Goal: Information Seeking & Learning: Learn about a topic

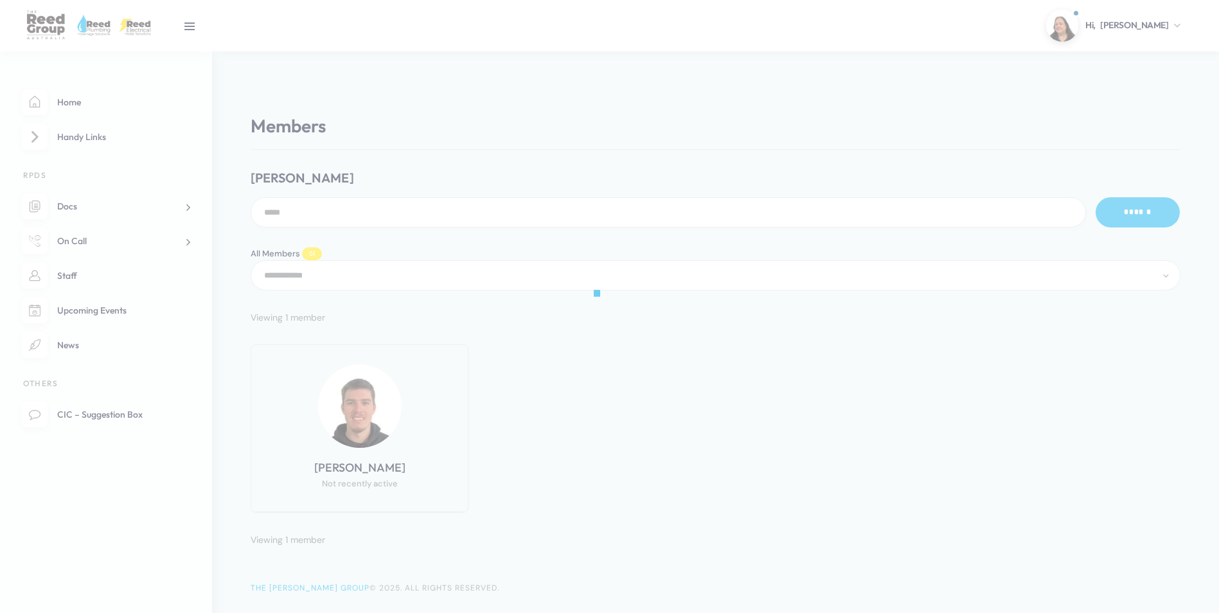
select select "**********"
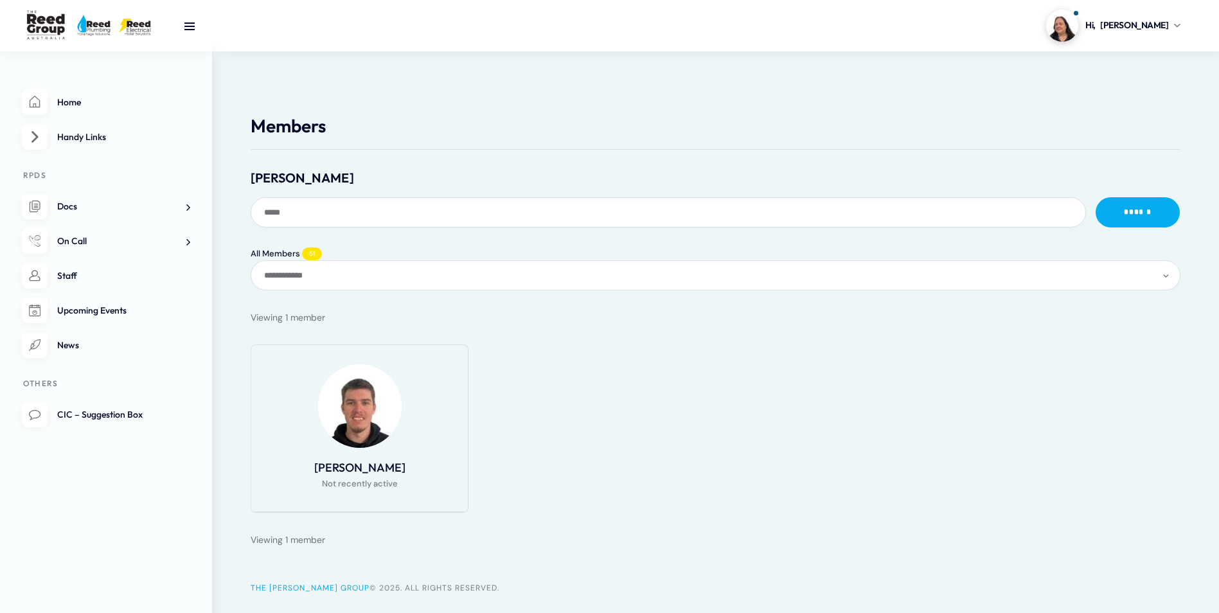
scroll to position [31, 0]
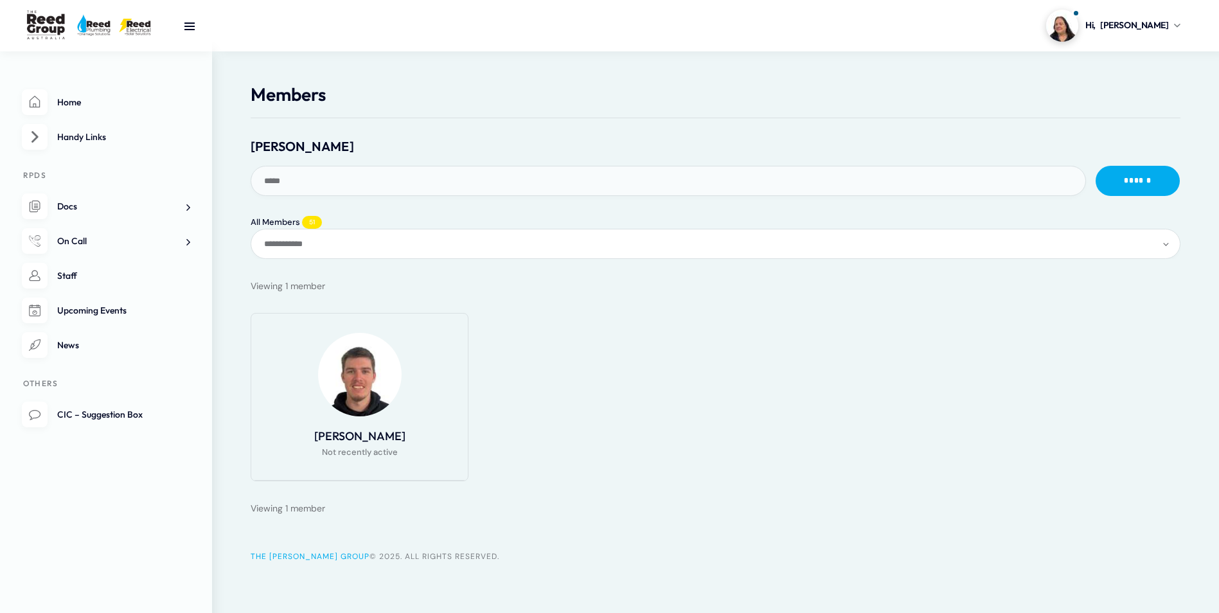
drag, startPoint x: 344, startPoint y: 174, endPoint x: 136, endPoint y: 176, distance: 207.6
click at [212, 176] on div "**********" at bounding box center [715, 291] width 1007 height 645
click at [1096, 166] on input "******" at bounding box center [1138, 181] width 84 height 30
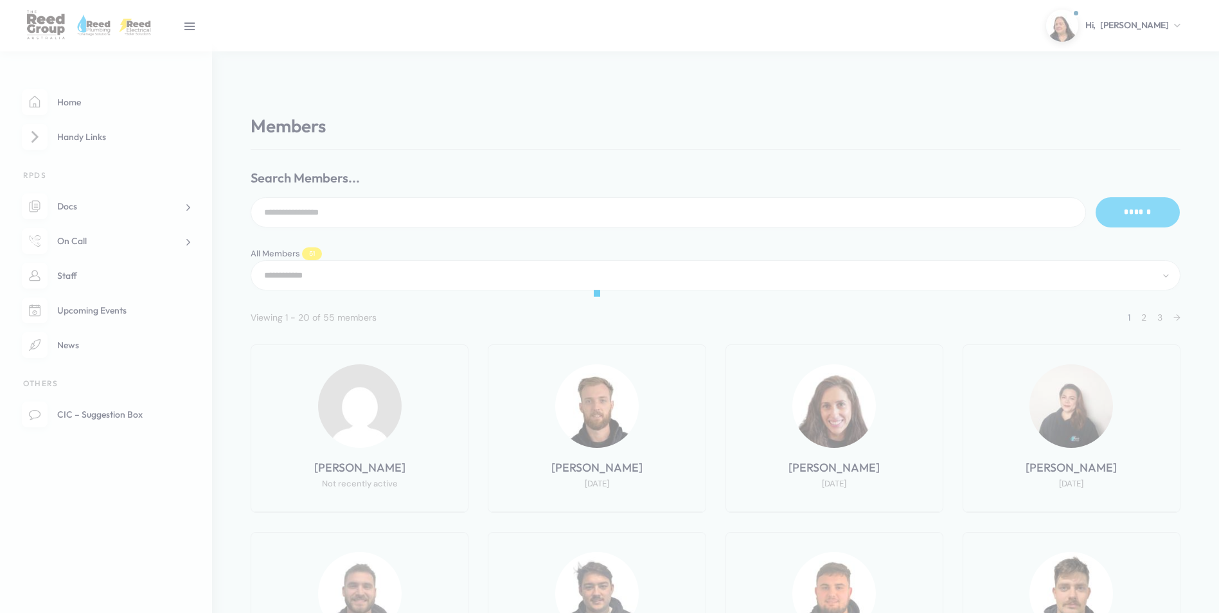
select select "**********"
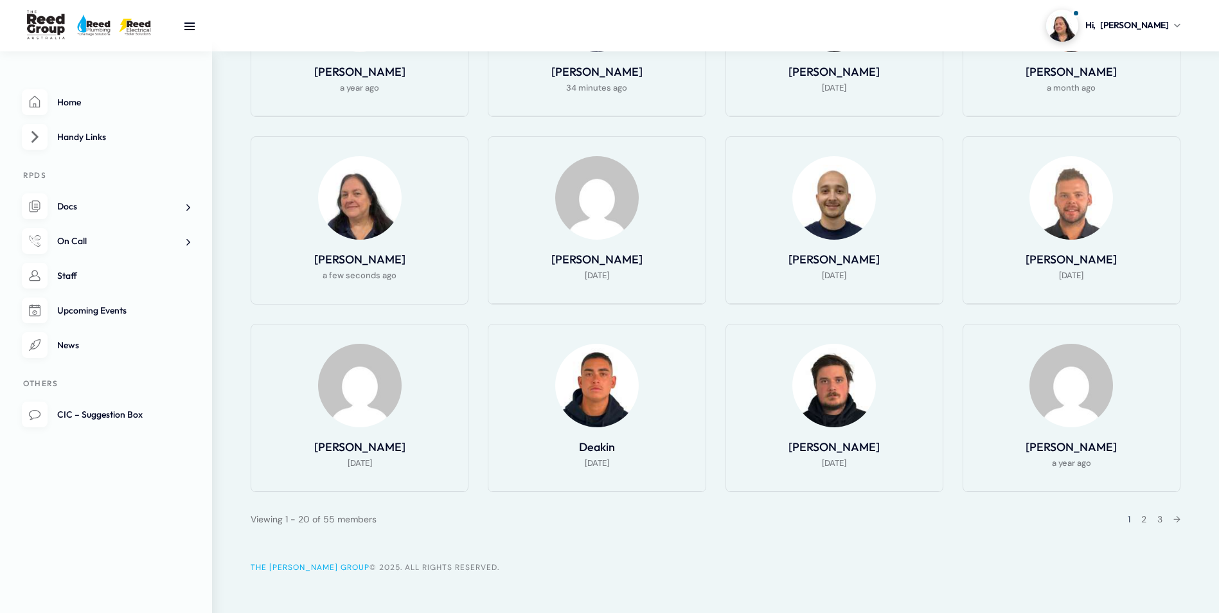
scroll to position [782, 0]
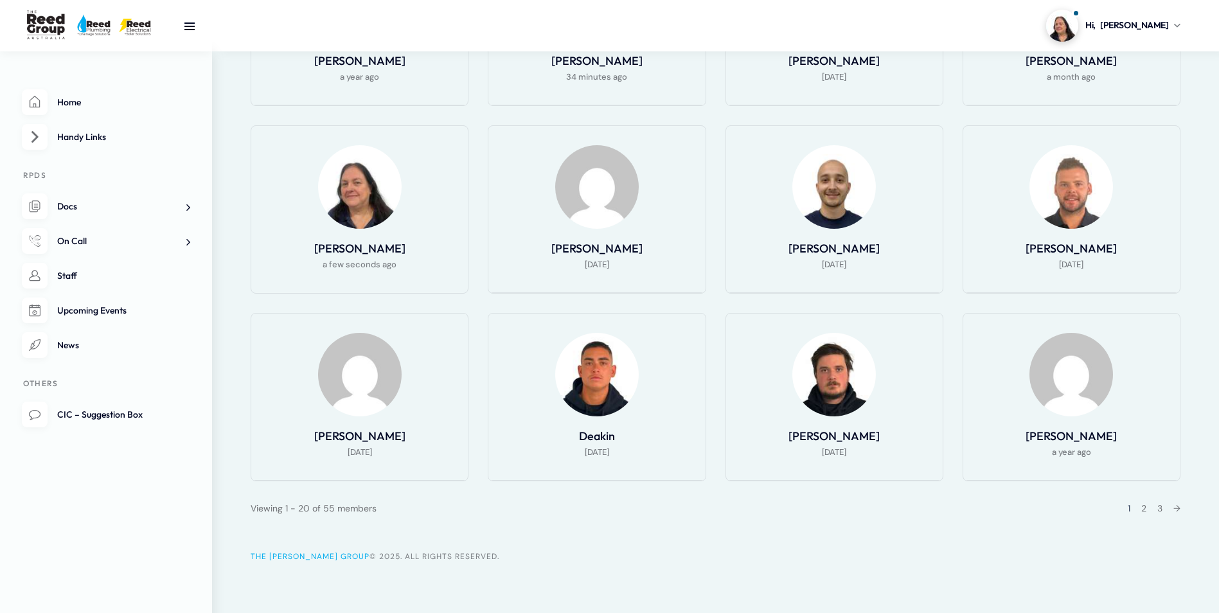
click at [1147, 509] on div "1 2 3 →" at bounding box center [1150, 508] width 61 height 15
click at [1142, 508] on link "2" at bounding box center [1144, 509] width 5 height 12
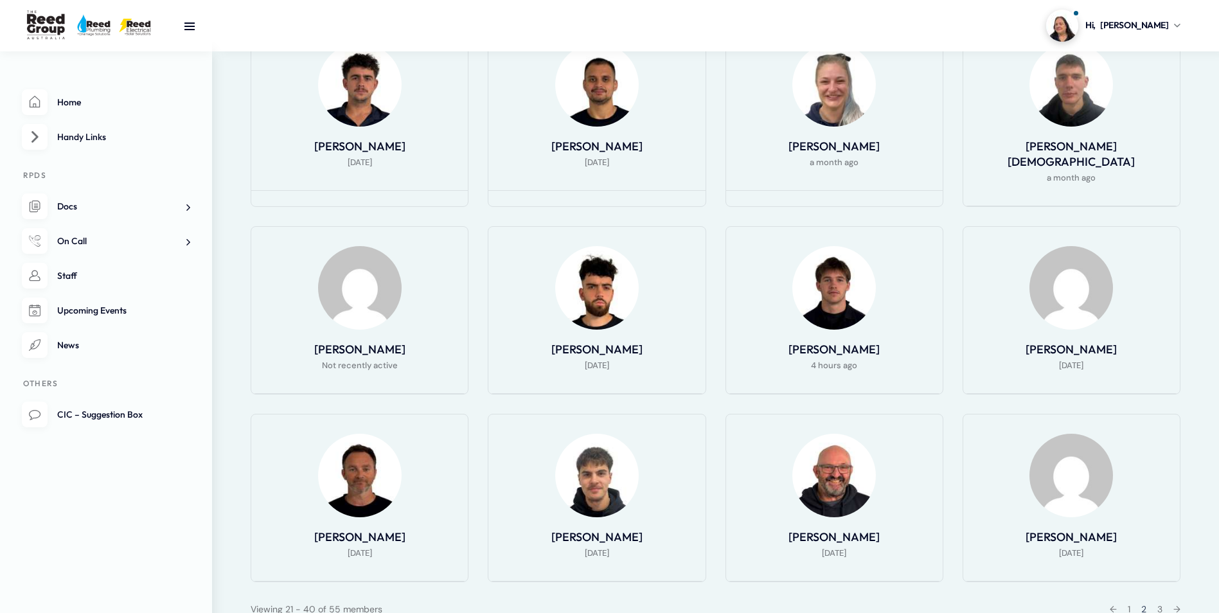
scroll to position [761, 0]
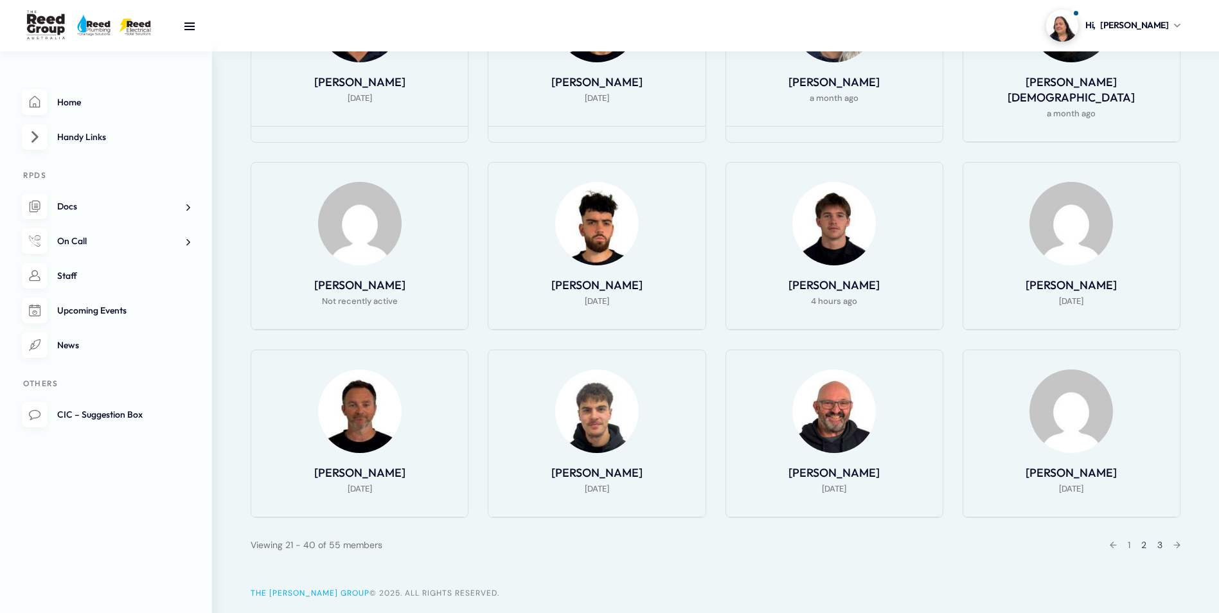
click at [1160, 539] on link "3" at bounding box center [1160, 545] width 5 height 12
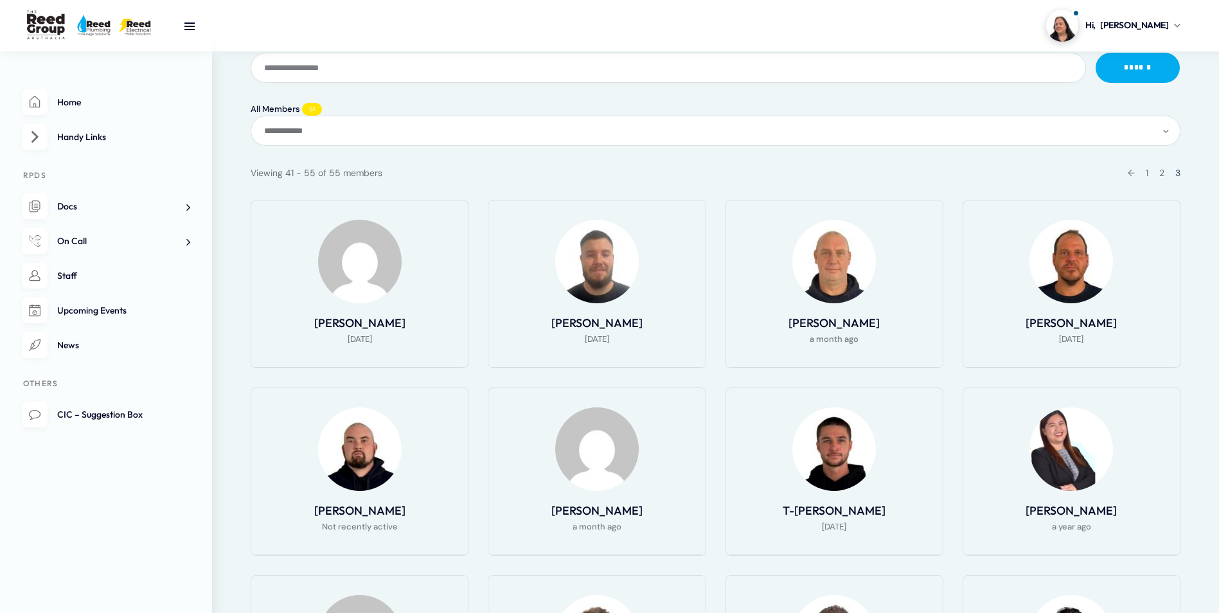
scroll to position [80, 0]
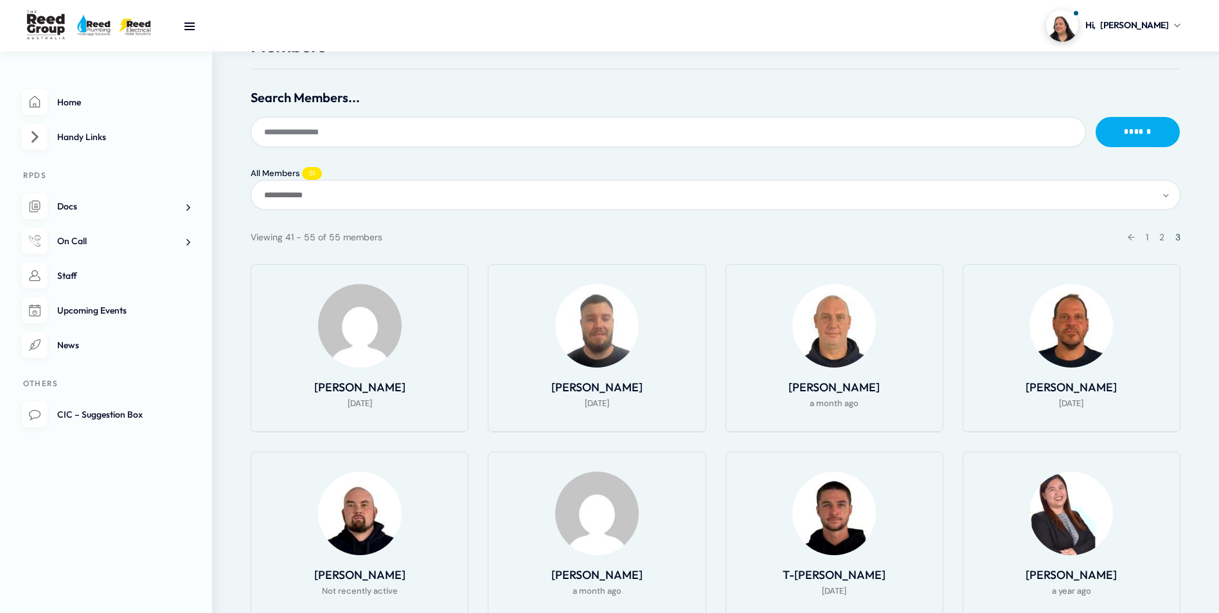
click at [1180, 239] on span "3" at bounding box center [1178, 237] width 5 height 12
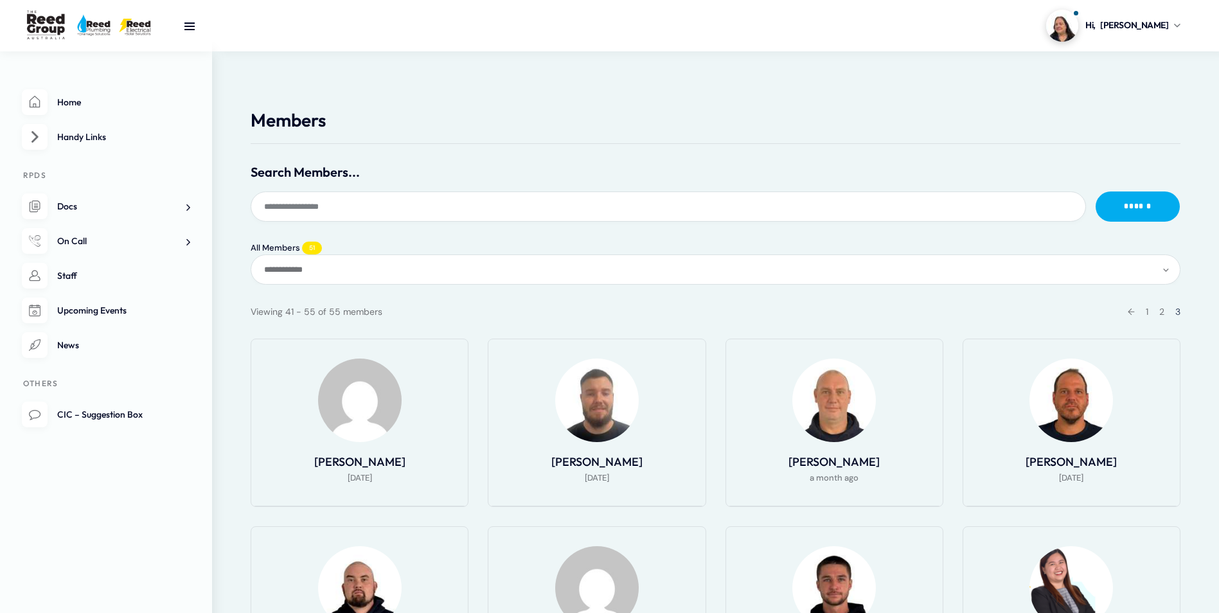
scroll to position [0, 0]
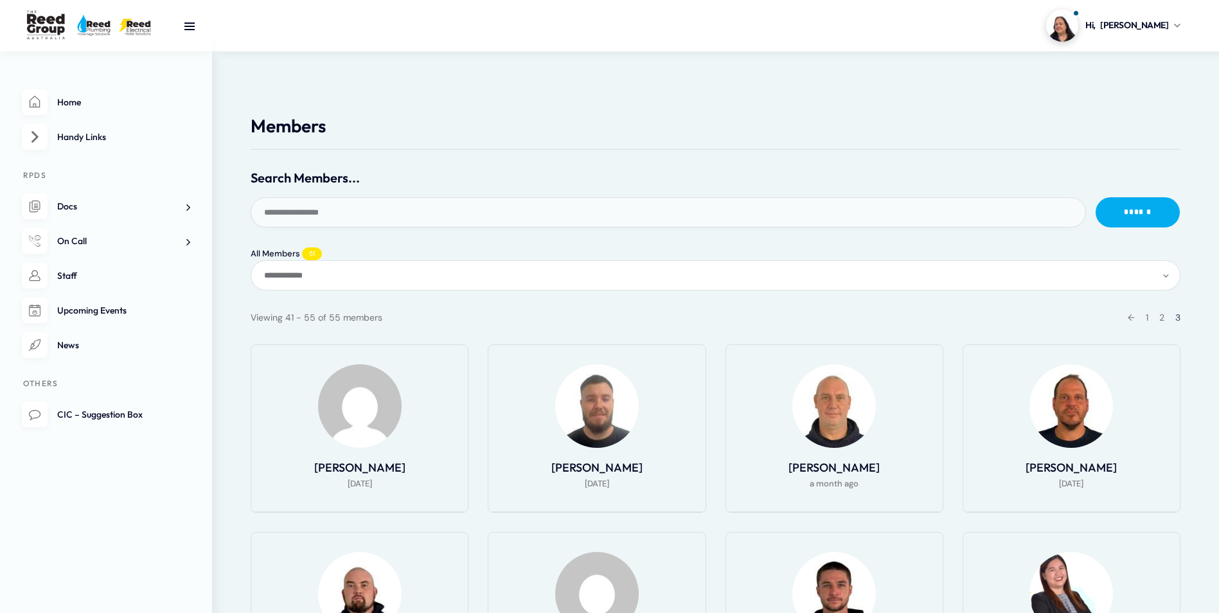
click at [428, 210] on input "Search Members..." at bounding box center [669, 212] width 836 height 30
type input "***"
click at [1153, 202] on input "******" at bounding box center [1138, 212] width 84 height 30
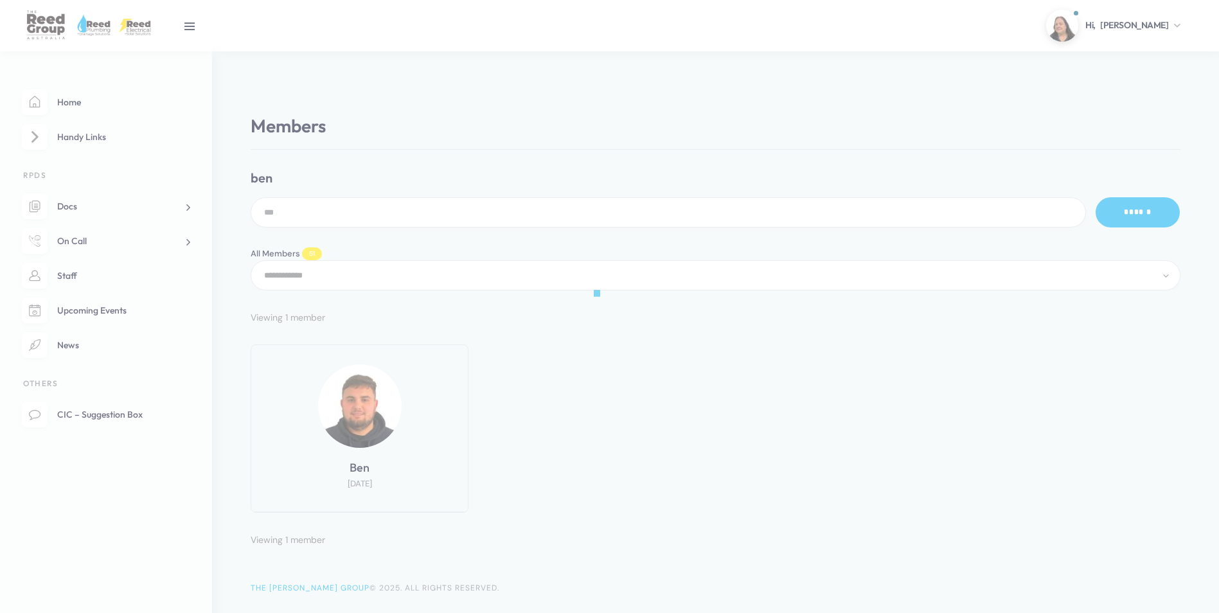
select select "**********"
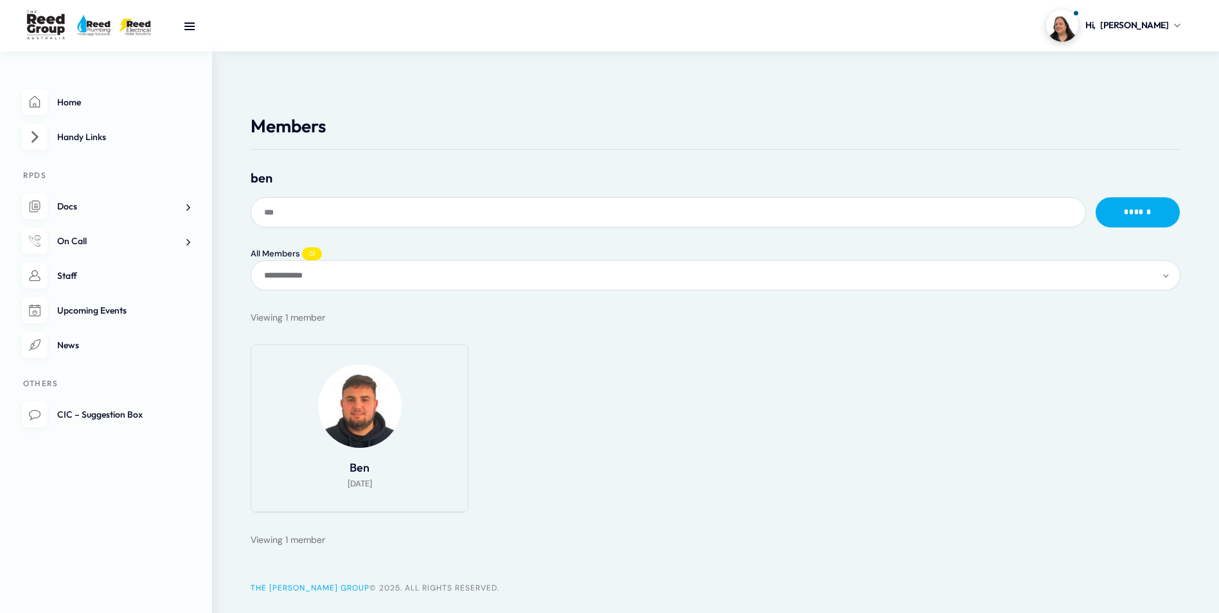
click at [396, 430] on div at bounding box center [359, 406] width 184 height 84
click at [365, 423] on img at bounding box center [360, 406] width 84 height 84
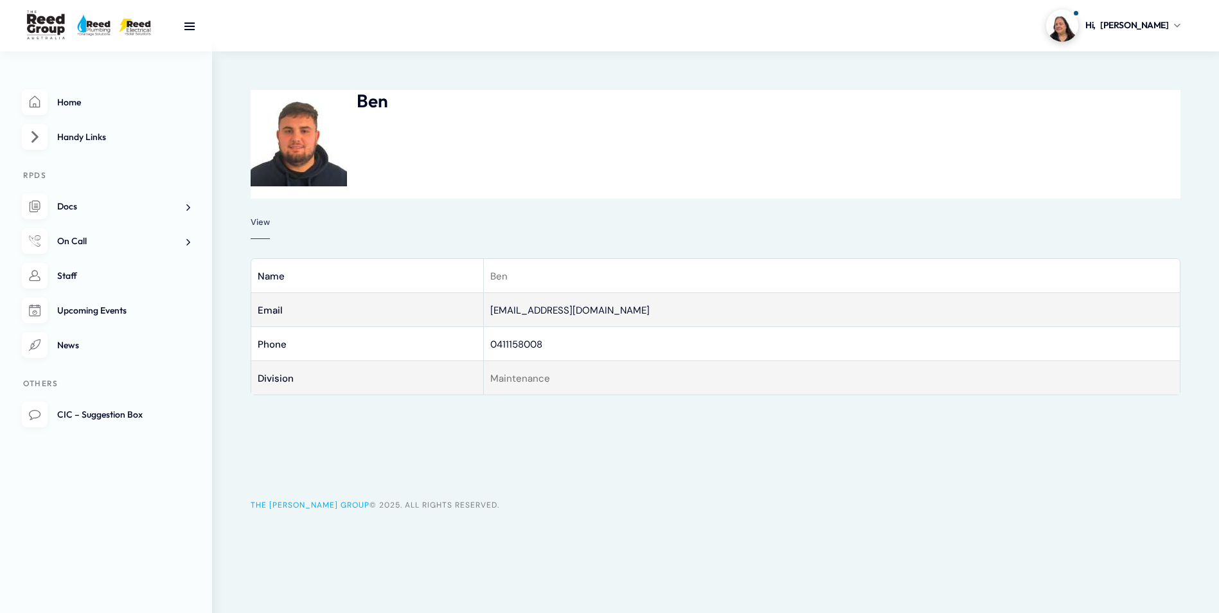
click at [306, 143] on img at bounding box center [299, 138] width 96 height 96
click at [325, 177] on img at bounding box center [299, 138] width 96 height 96
click at [116, 425] on link "CIC – Suggestion Box" at bounding box center [106, 415] width 168 height 26
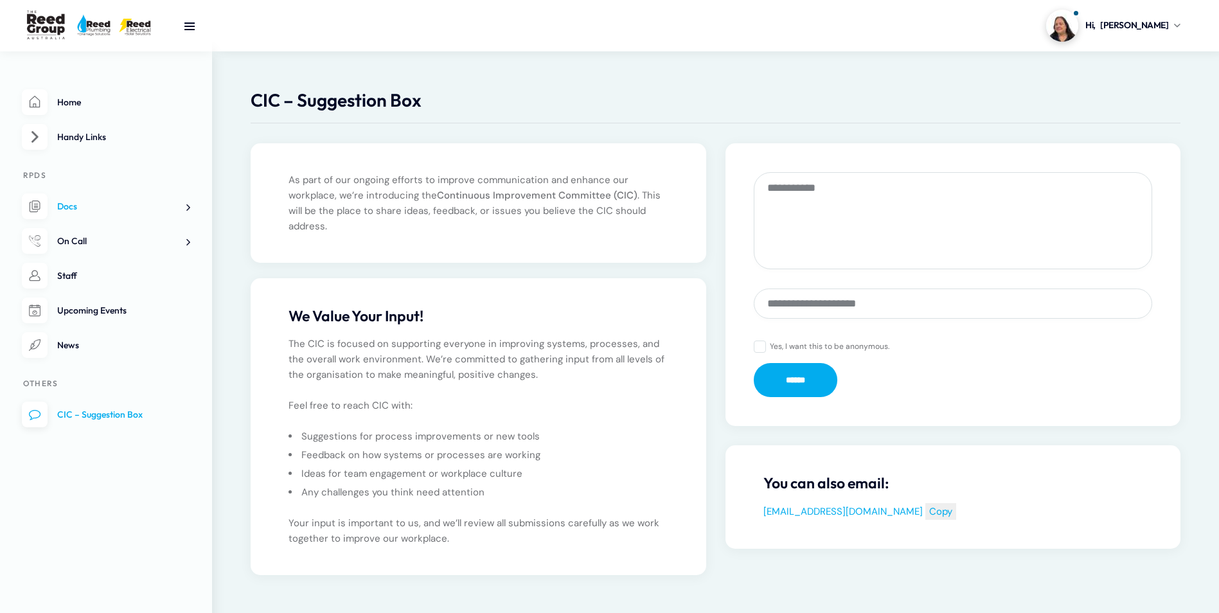
click at [64, 201] on span "Docs" at bounding box center [67, 207] width 20 height 12
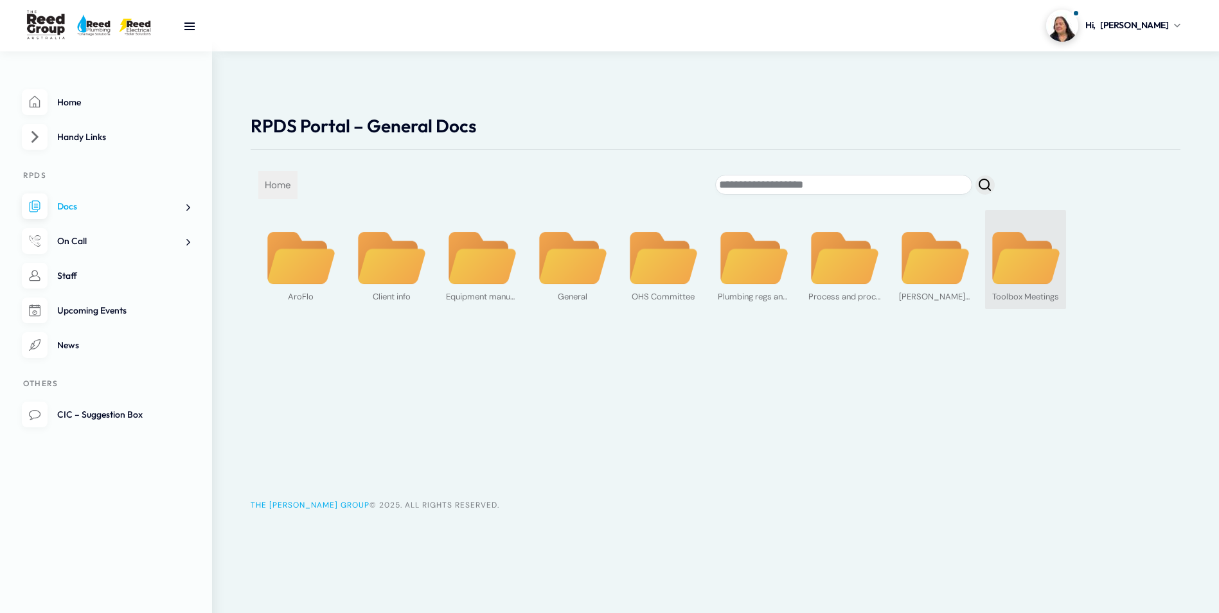
click at [1053, 259] on img at bounding box center [1026, 258] width 72 height 55
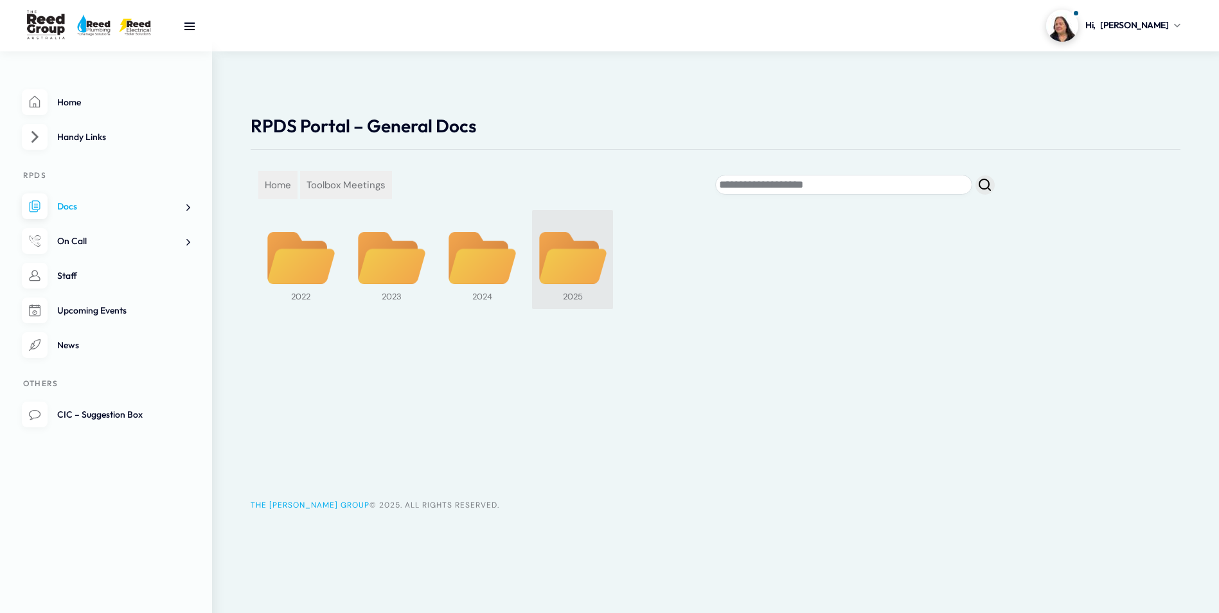
click at [584, 272] on img at bounding box center [573, 258] width 72 height 55
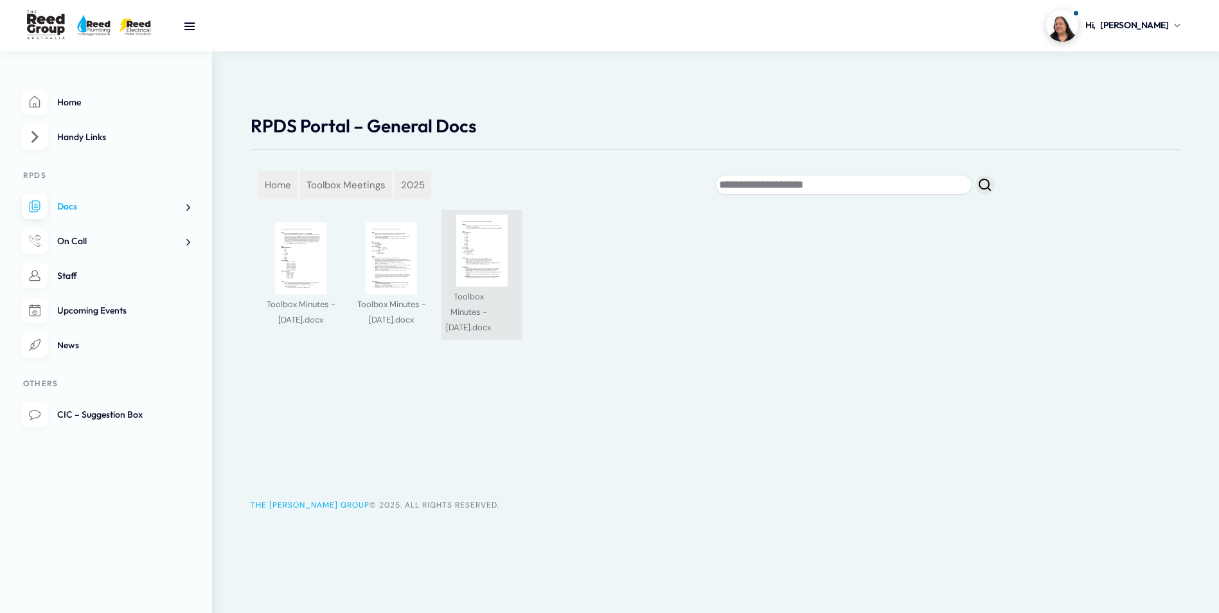
click at [471, 284] on img at bounding box center [482, 251] width 72 height 72
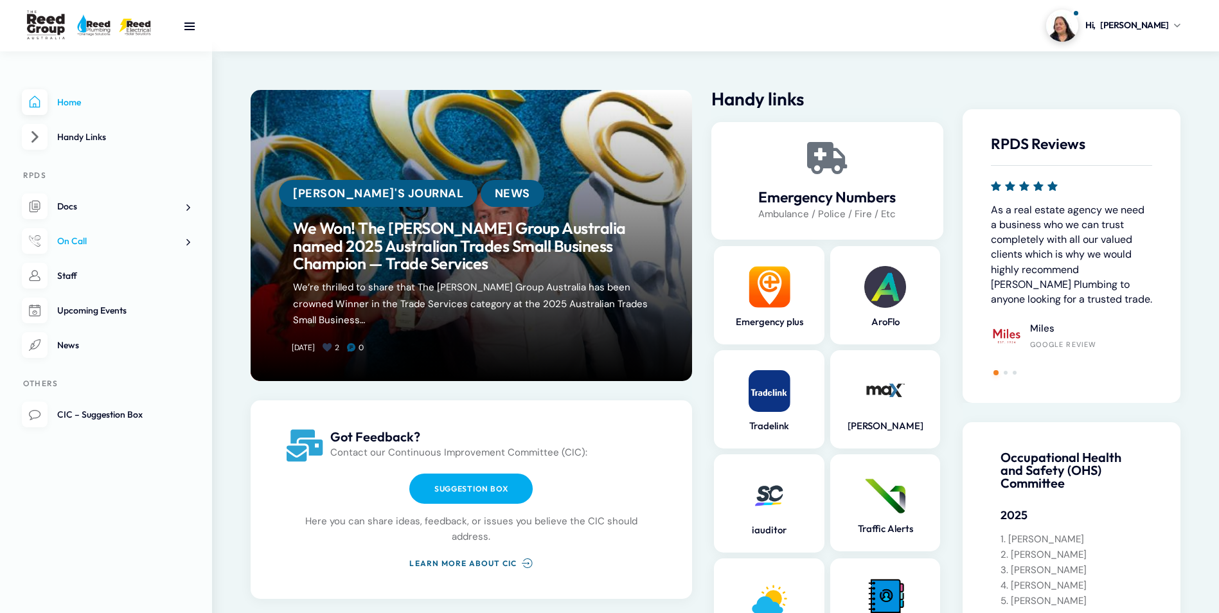
click at [70, 243] on span "On Call" at bounding box center [72, 241] width 30 height 12
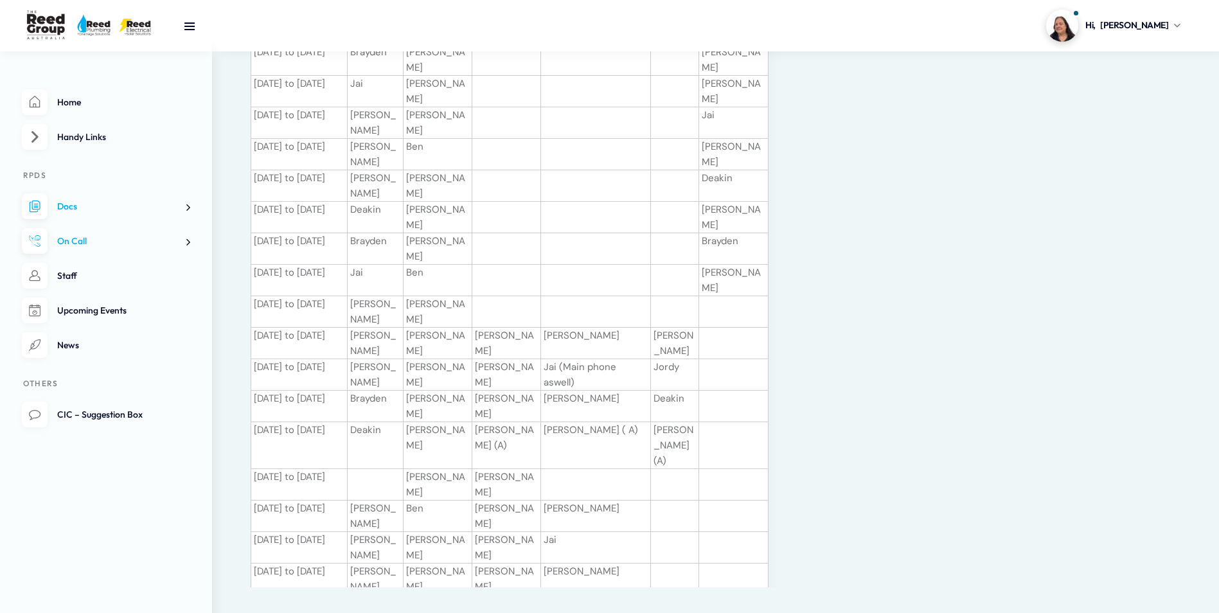
scroll to position [257, 0]
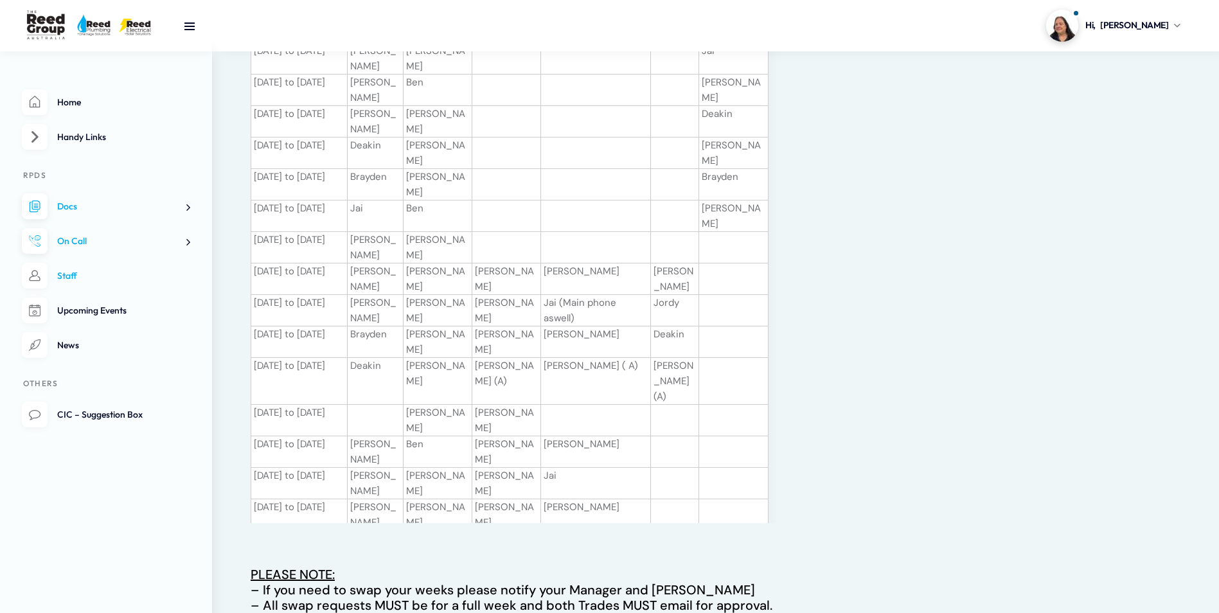
click at [109, 276] on link "Staff" at bounding box center [106, 276] width 168 height 26
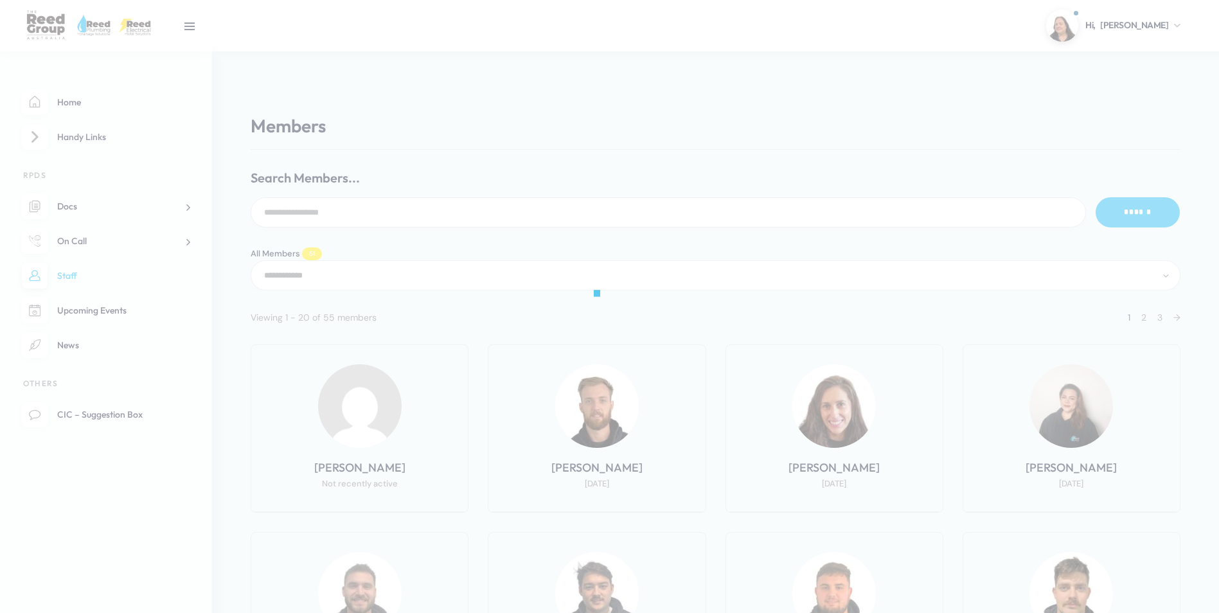
select select "**********"
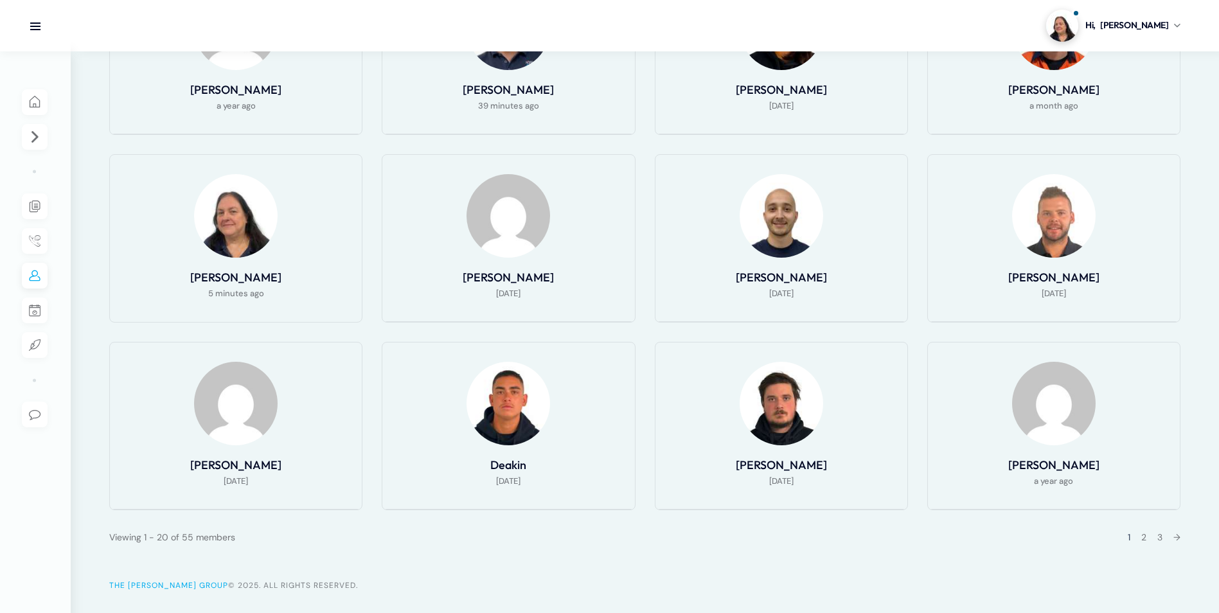
scroll to position [782, 0]
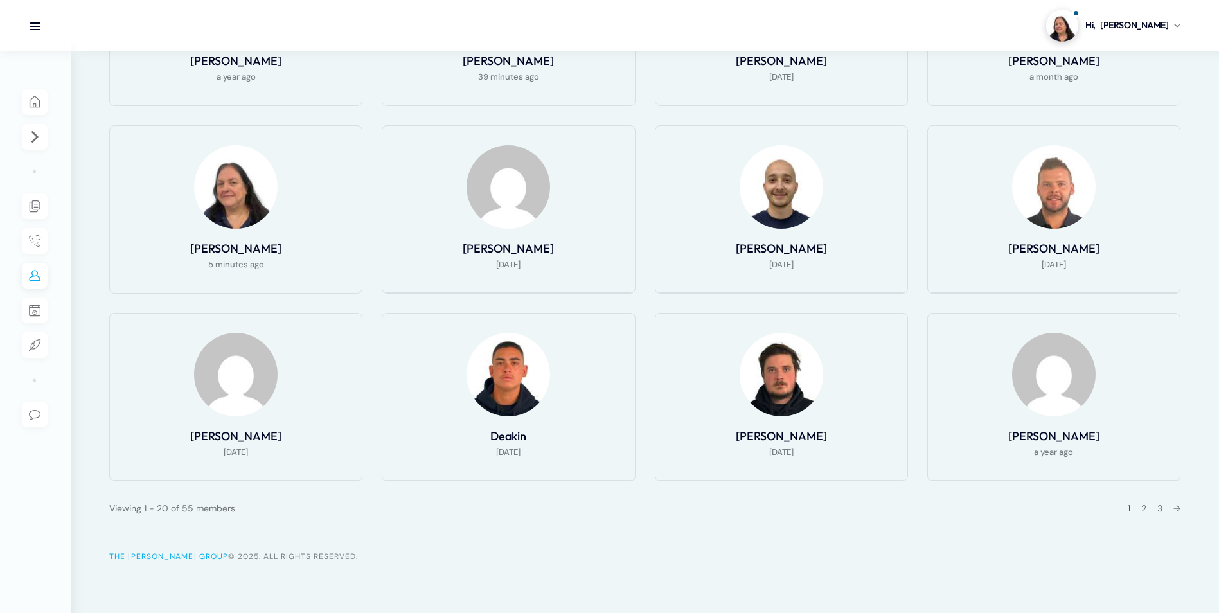
click at [217, 208] on img at bounding box center [236, 187] width 84 height 84
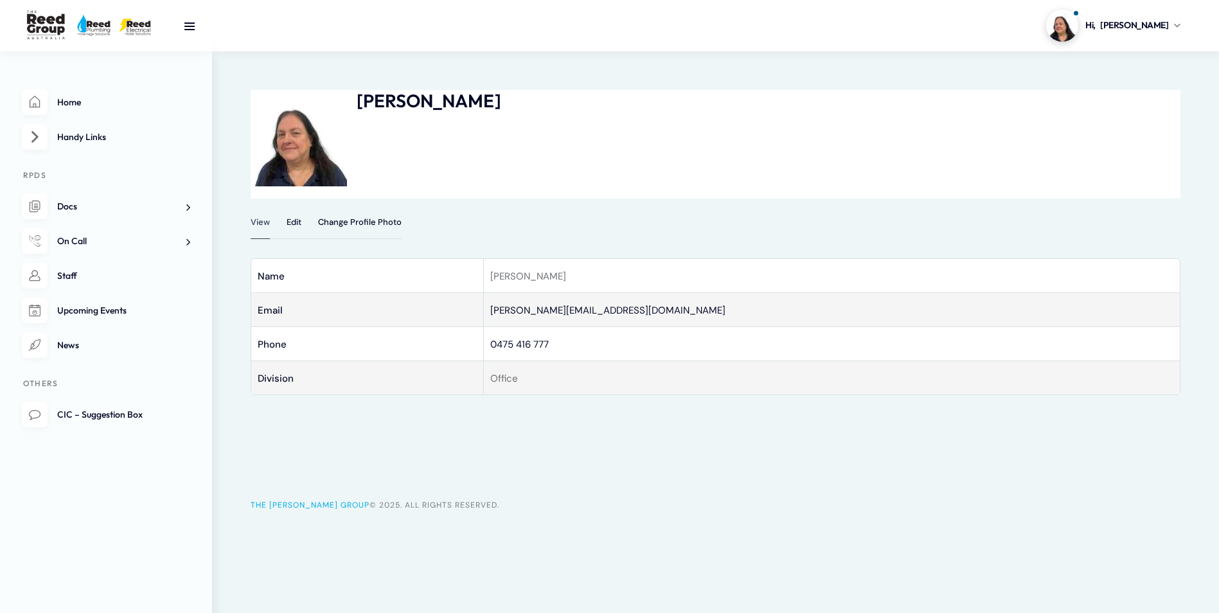
click at [47, 98] on li "Home" at bounding box center [106, 102] width 168 height 26
click at [69, 341] on span "News" at bounding box center [68, 345] width 22 height 12
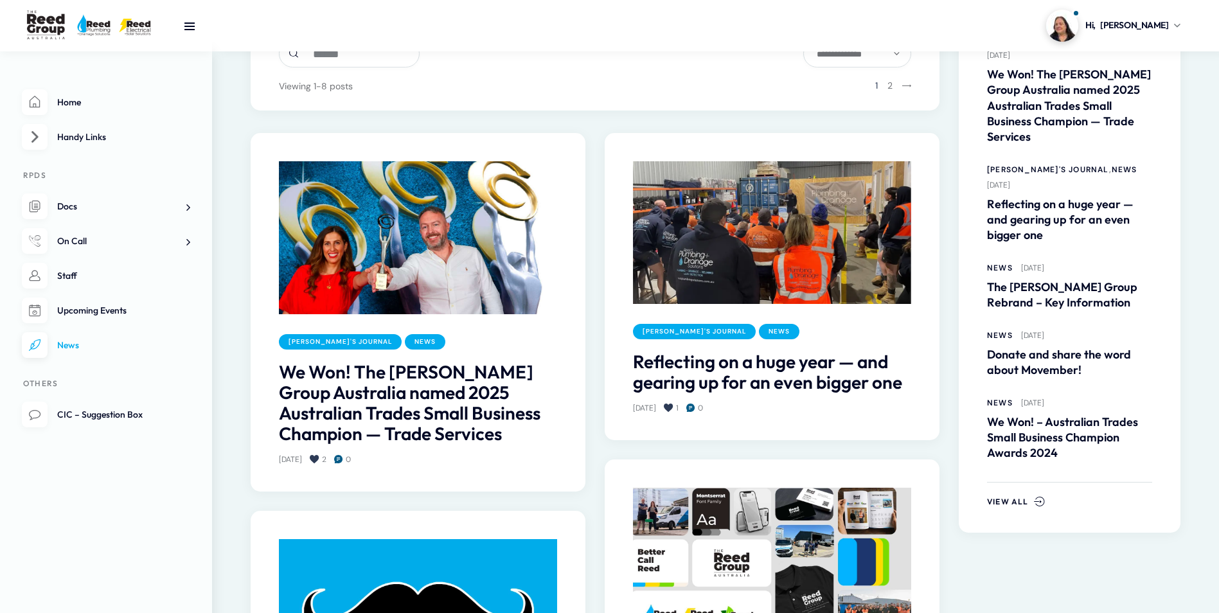
scroll to position [193, 0]
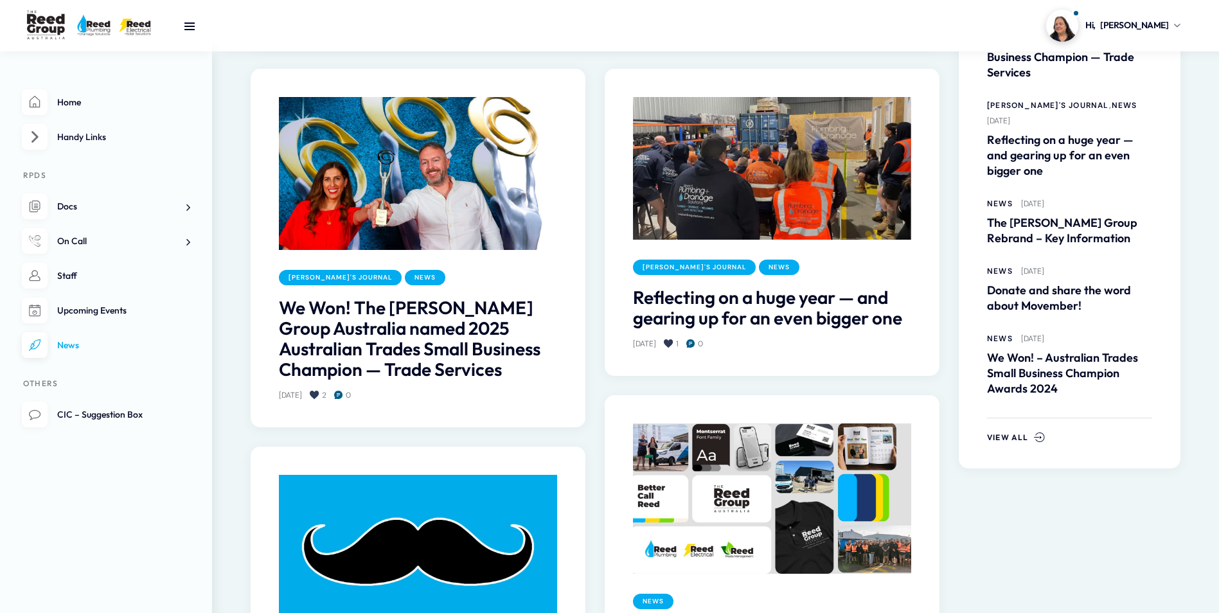
click at [775, 183] on img at bounding box center [772, 168] width 278 height 143
click at [775, 240] on img at bounding box center [772, 168] width 278 height 143
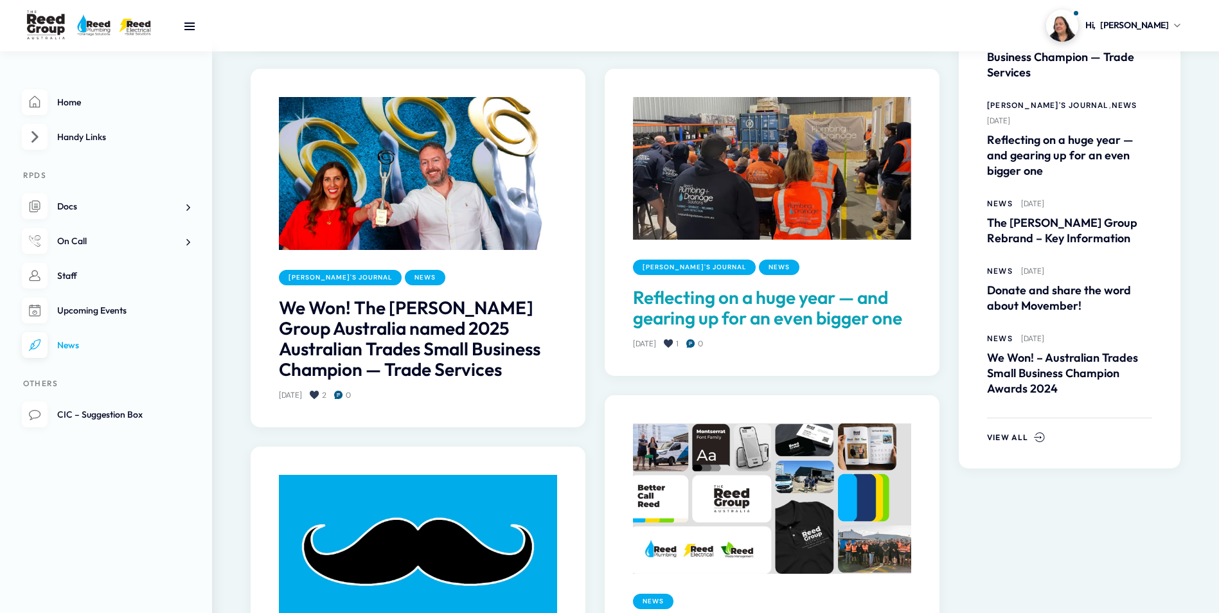
click at [779, 305] on link "Reflecting on a huge year — and gearing up for an even bigger one" at bounding box center [772, 307] width 278 height 41
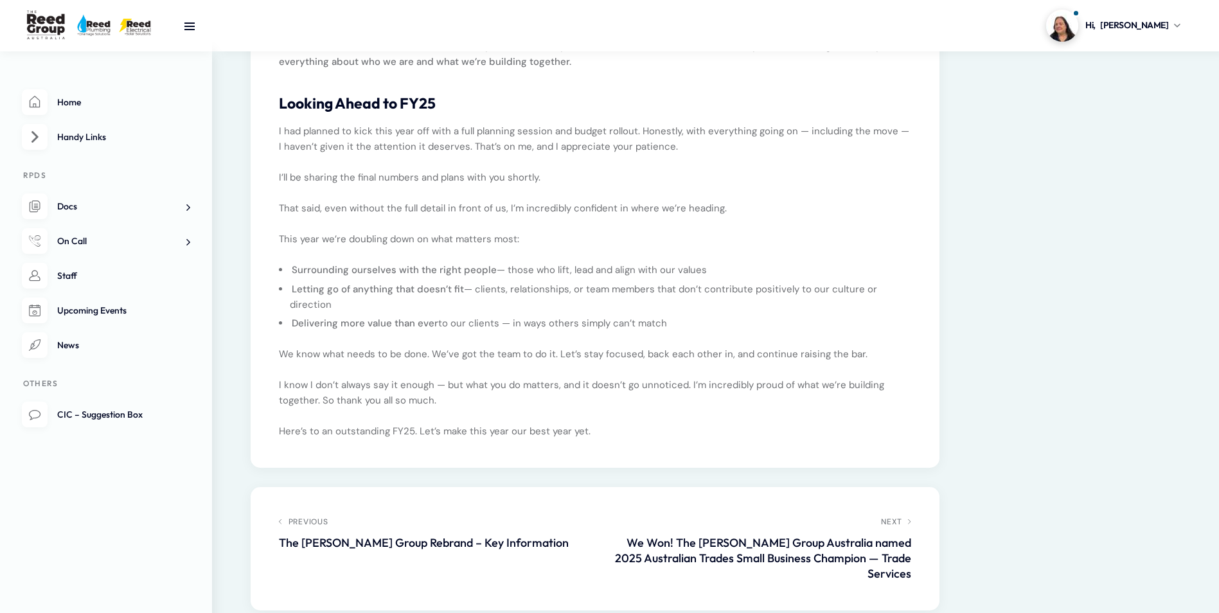
scroll to position [755, 0]
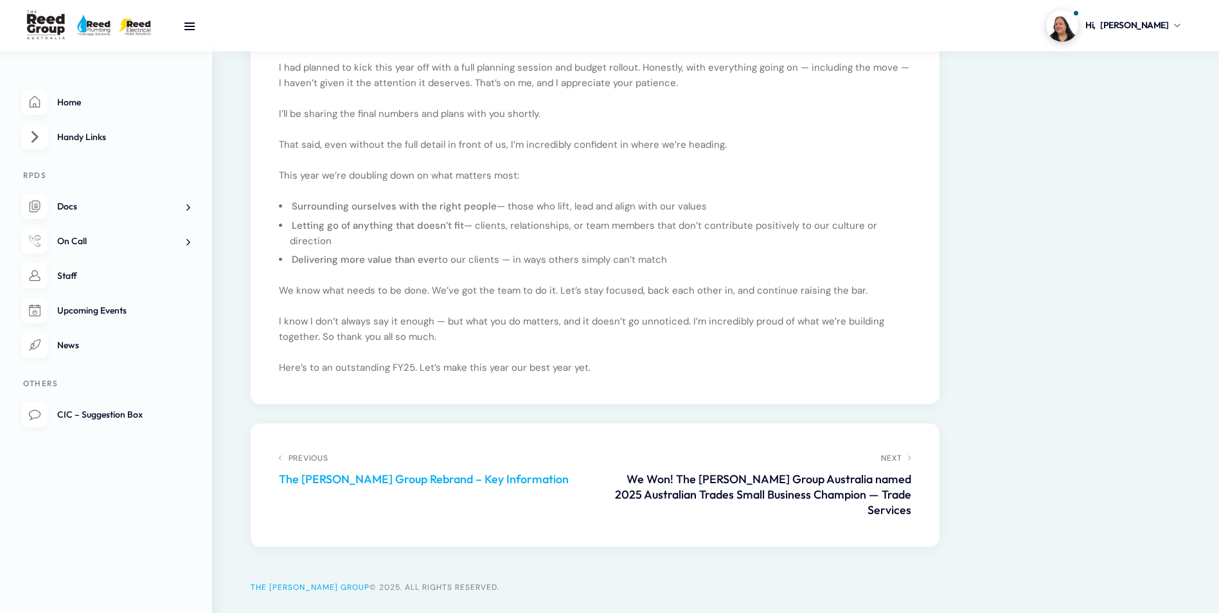
click at [324, 453] on span "Previous" at bounding box center [432, 459] width 307 height 12
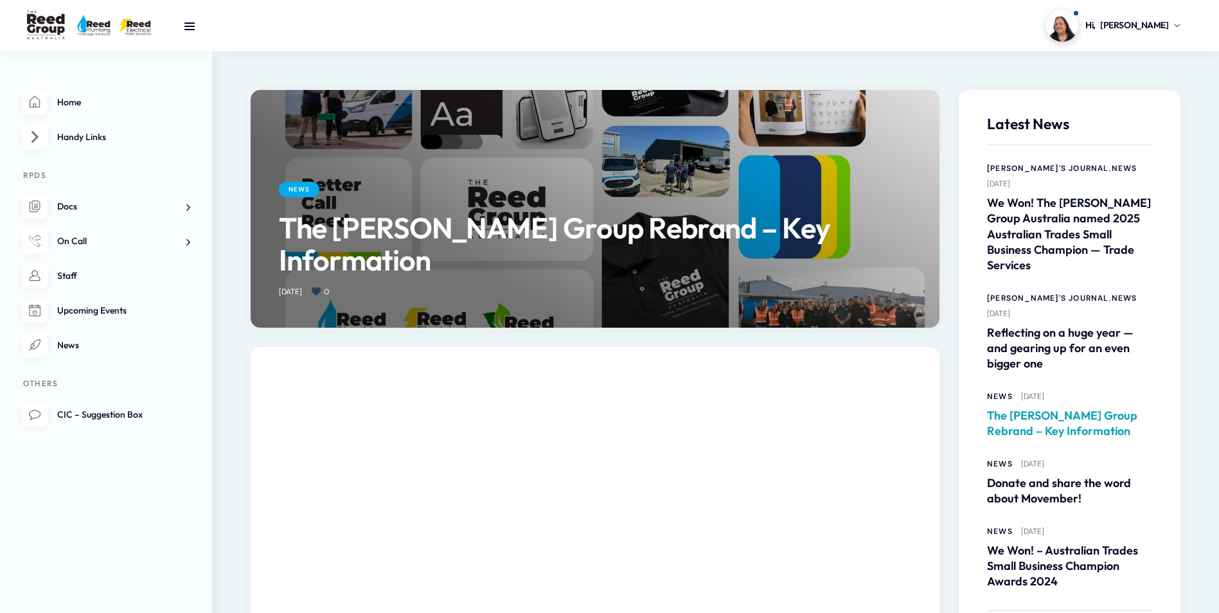
click at [1057, 408] on link "The [PERSON_NAME] Group Rebrand – Key Information" at bounding box center [1069, 423] width 165 height 31
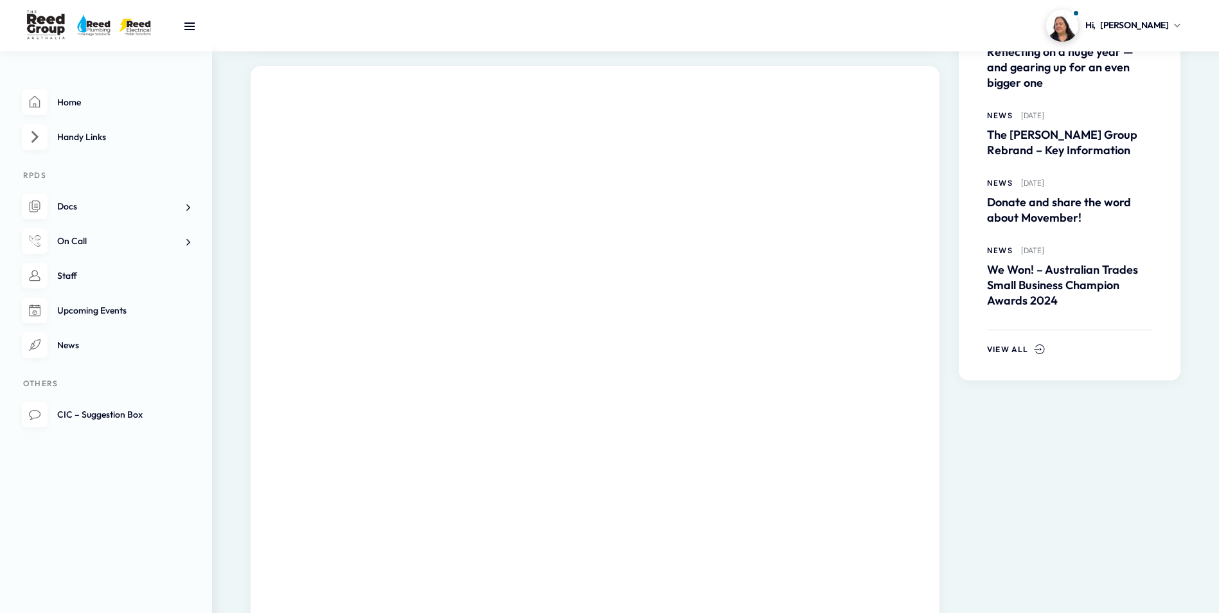
scroll to position [152, 0]
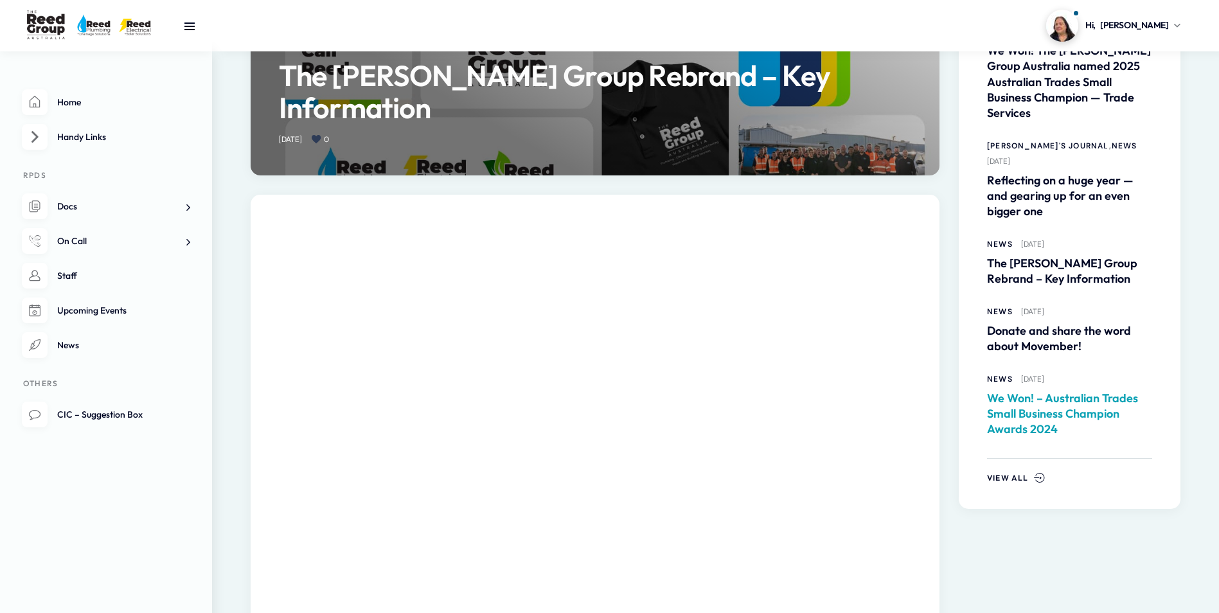
click at [1070, 391] on link "We Won! – Australian Trades Small Business Champion Awards 2024" at bounding box center [1069, 414] width 165 height 46
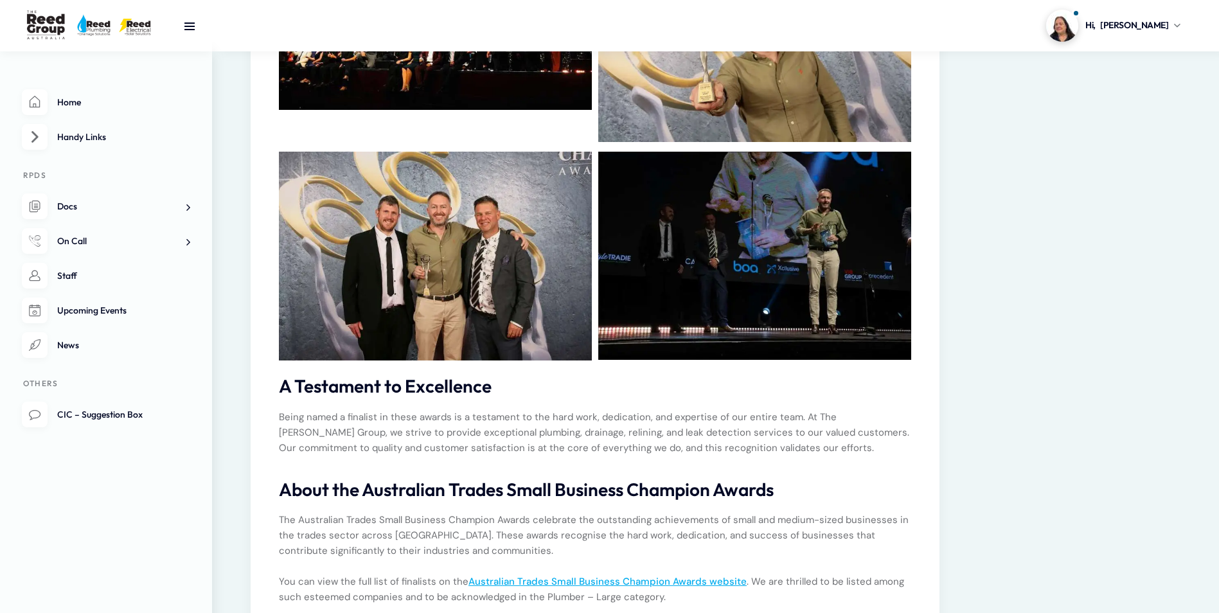
scroll to position [771, 0]
